Goal: Task Accomplishment & Management: Use online tool/utility

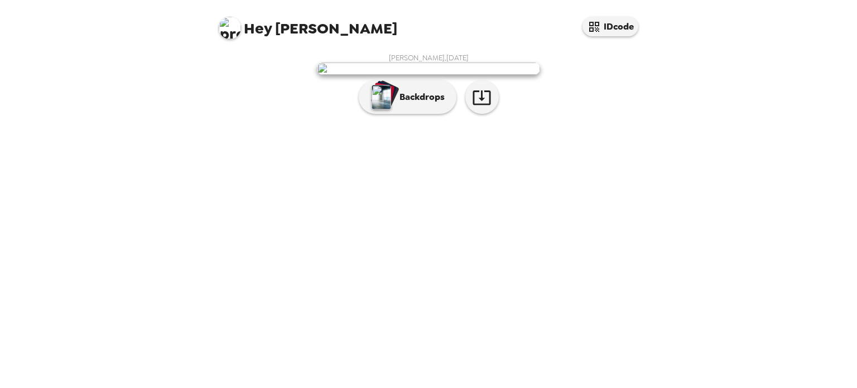
scroll to position [15, 0]
click at [394, 114] on button "Backdrops" at bounding box center [408, 96] width 98 height 33
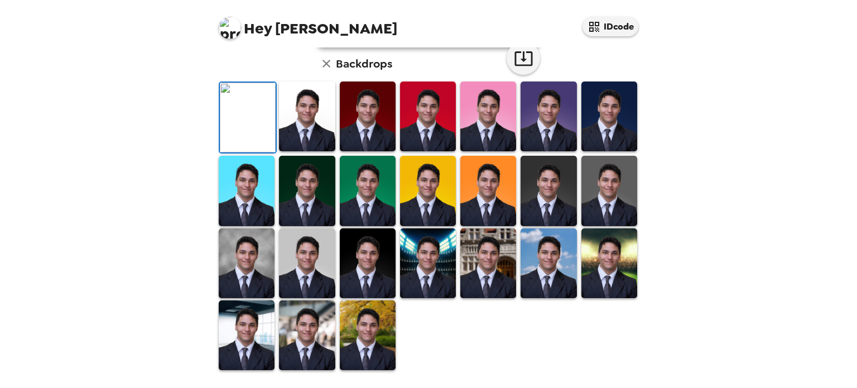
scroll to position [288, 0]
click at [252, 262] on img at bounding box center [247, 263] width 56 height 70
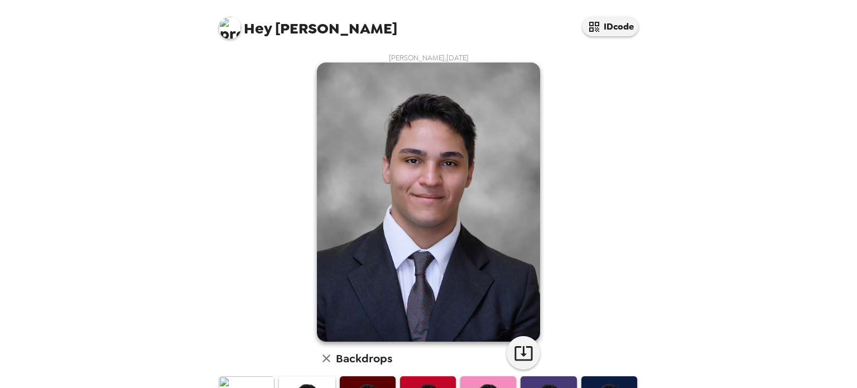
scroll to position [0, 0]
click at [523, 354] on icon "button" at bounding box center [524, 353] width 20 height 20
